Goal: Task Accomplishment & Management: Use online tool/utility

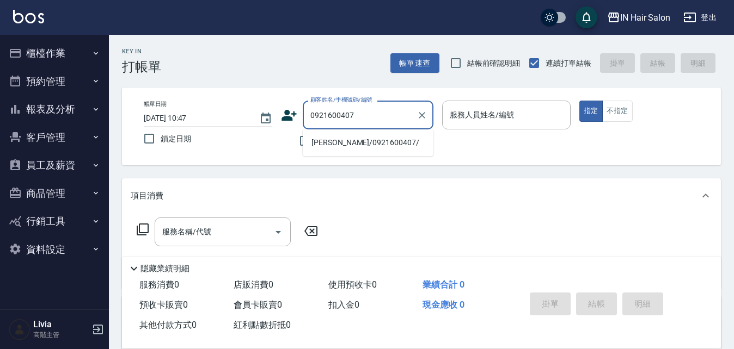
click at [330, 142] on li "[PERSON_NAME]/0921600407/" at bounding box center [368, 143] width 131 height 18
type input "[PERSON_NAME]/0921600407/"
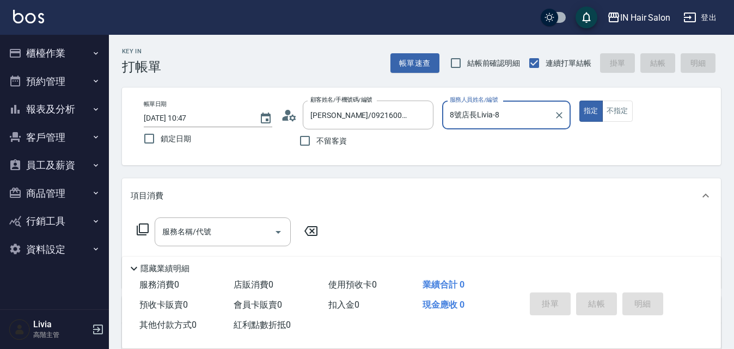
click at [507, 114] on input "8號店長Livia-8" at bounding box center [498, 115] width 102 height 19
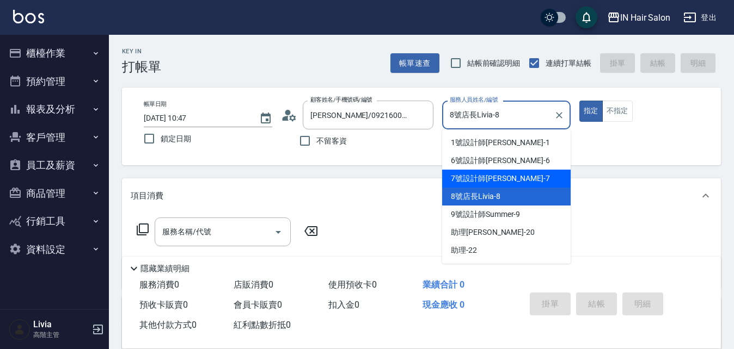
click at [463, 177] on span "7號設計師[PERSON_NAME] -7" at bounding box center [500, 178] width 99 height 11
type input "7號設計師[PERSON_NAME]-7"
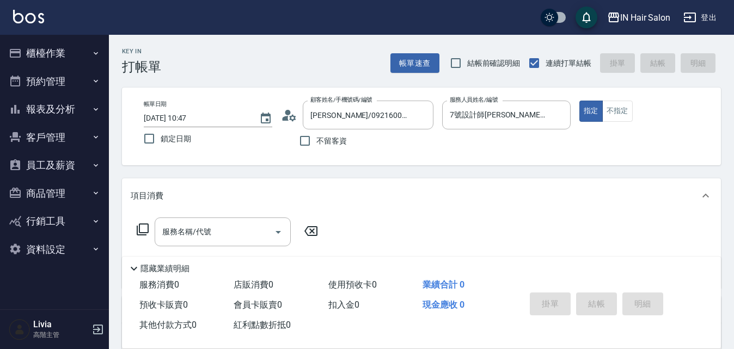
click at [141, 228] on icon at bounding box center [142, 229] width 13 height 13
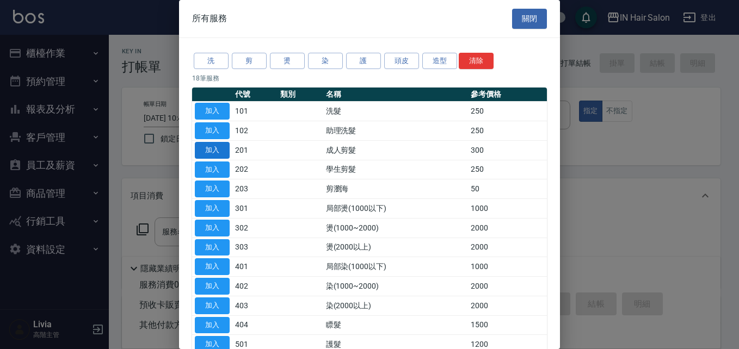
click at [216, 151] on button "加入" at bounding box center [212, 150] width 35 height 17
type input "成人剪髮(201)"
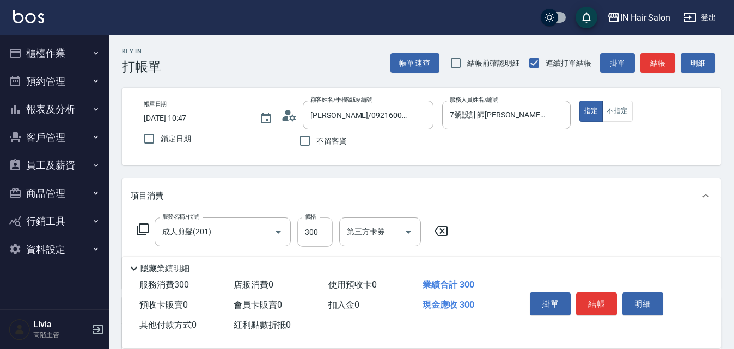
click at [325, 229] on input "300" at bounding box center [314, 232] width 35 height 29
type input "400"
click at [497, 230] on div "服務名稱/代號 成人剪髮(201) 服務名稱/代號 價格 400 價格 第三方卡券 第三方卡券" at bounding box center [421, 251] width 599 height 76
click at [599, 299] on button "結帳" at bounding box center [596, 304] width 41 height 23
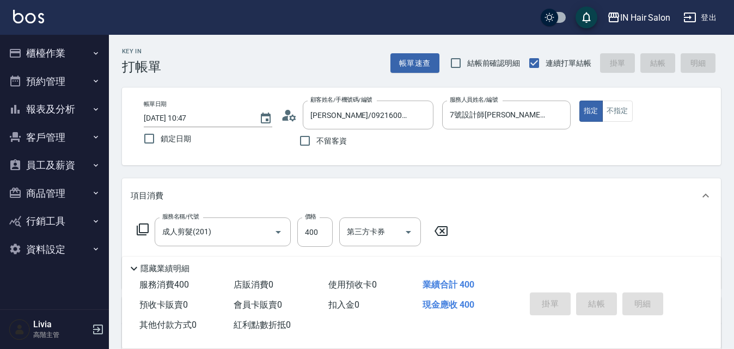
type input "[DATE] 11:39"
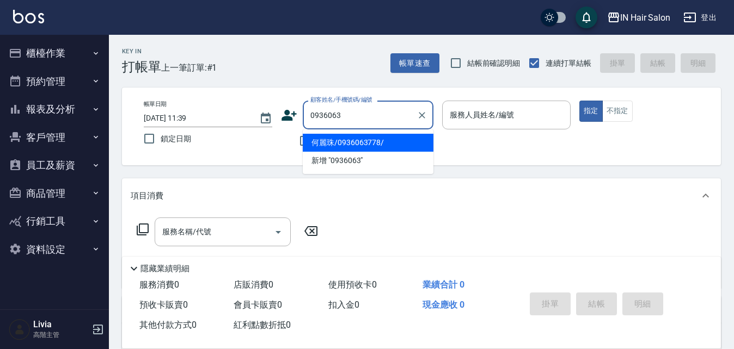
click at [335, 139] on li "何麗珠/0936063778/" at bounding box center [368, 143] width 131 height 18
type input "何麗珠/0936063778/"
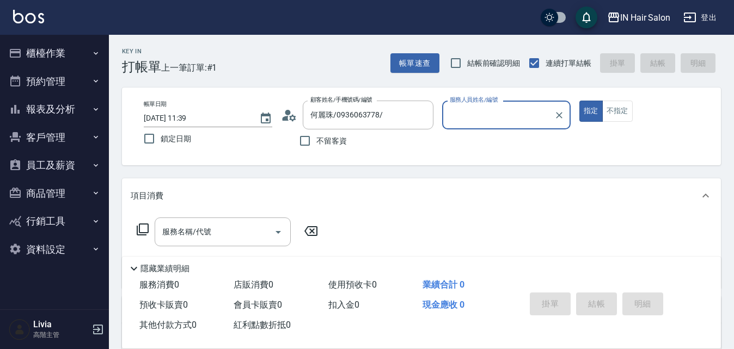
type input "6號設計師[PERSON_NAME]-6"
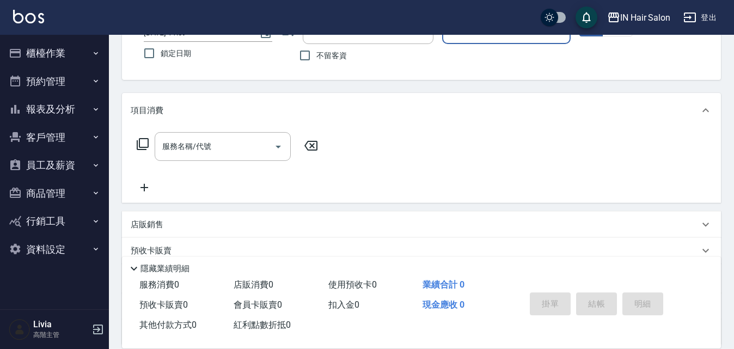
scroll to position [186, 0]
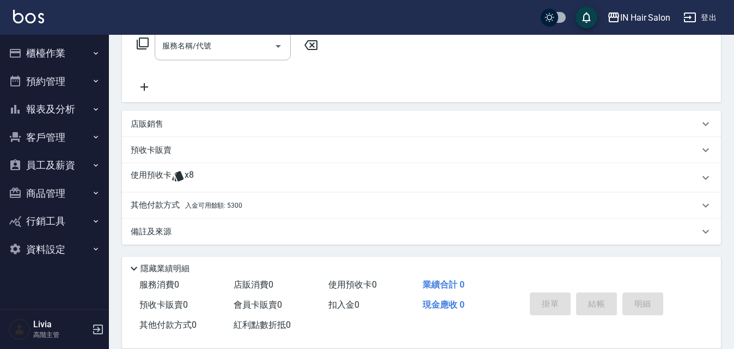
click at [163, 179] on p "使用預收卡" at bounding box center [151, 178] width 41 height 16
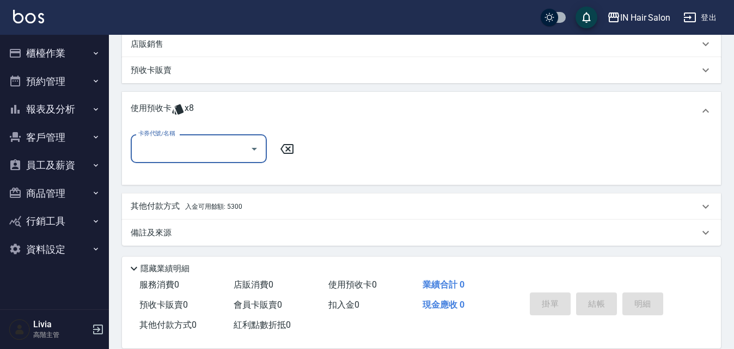
scroll to position [267, 0]
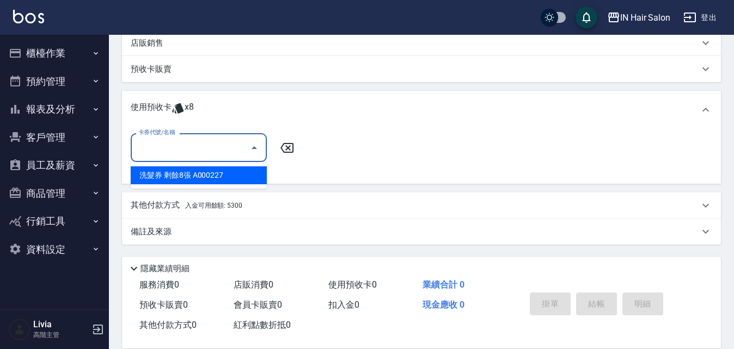
click at [186, 140] on input "卡券代號/名稱" at bounding box center [191, 147] width 110 height 19
click at [173, 171] on div "洗髮券 剩餘8張 A000227" at bounding box center [199, 176] width 136 height 18
type input "洗髮券 A000227"
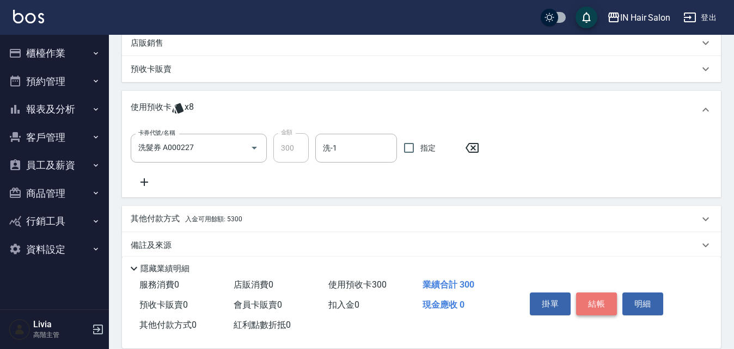
click at [594, 296] on button "結帳" at bounding box center [596, 304] width 41 height 23
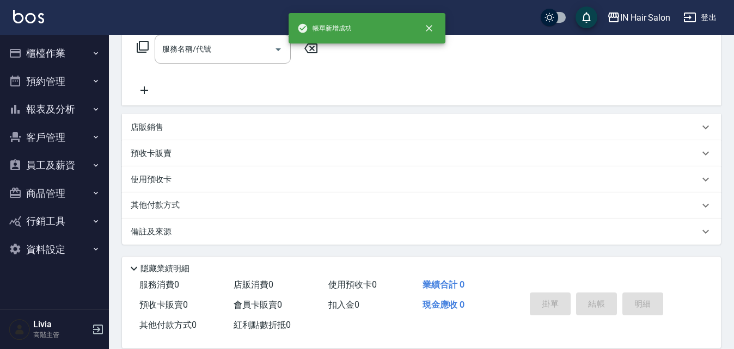
scroll to position [0, 0]
